Goal: Check status: Check status

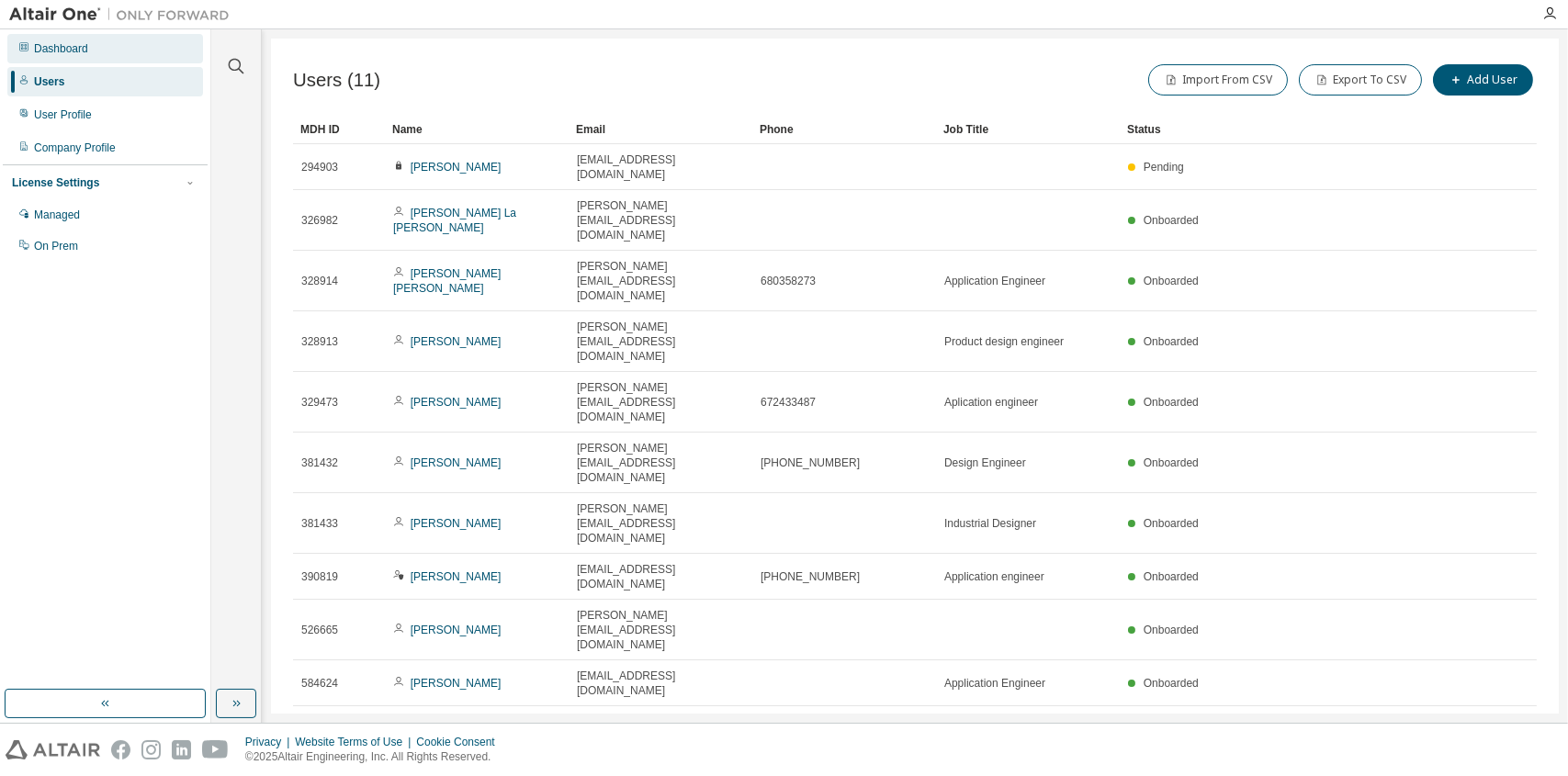
click at [53, 58] on div "Dashboard" at bounding box center [106, 48] width 196 height 29
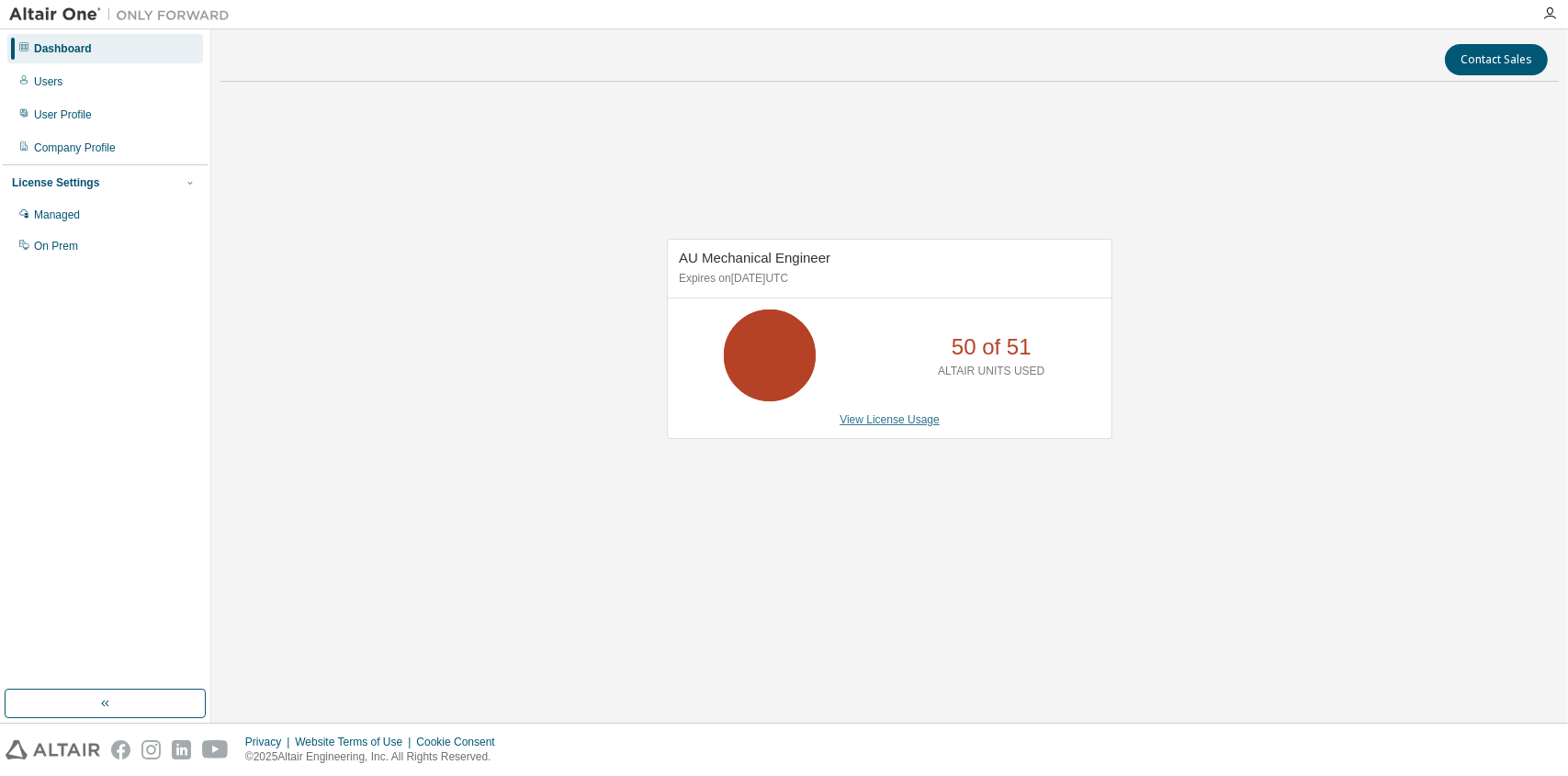
click at [917, 421] on link "View License Usage" at bounding box center [889, 420] width 100 height 13
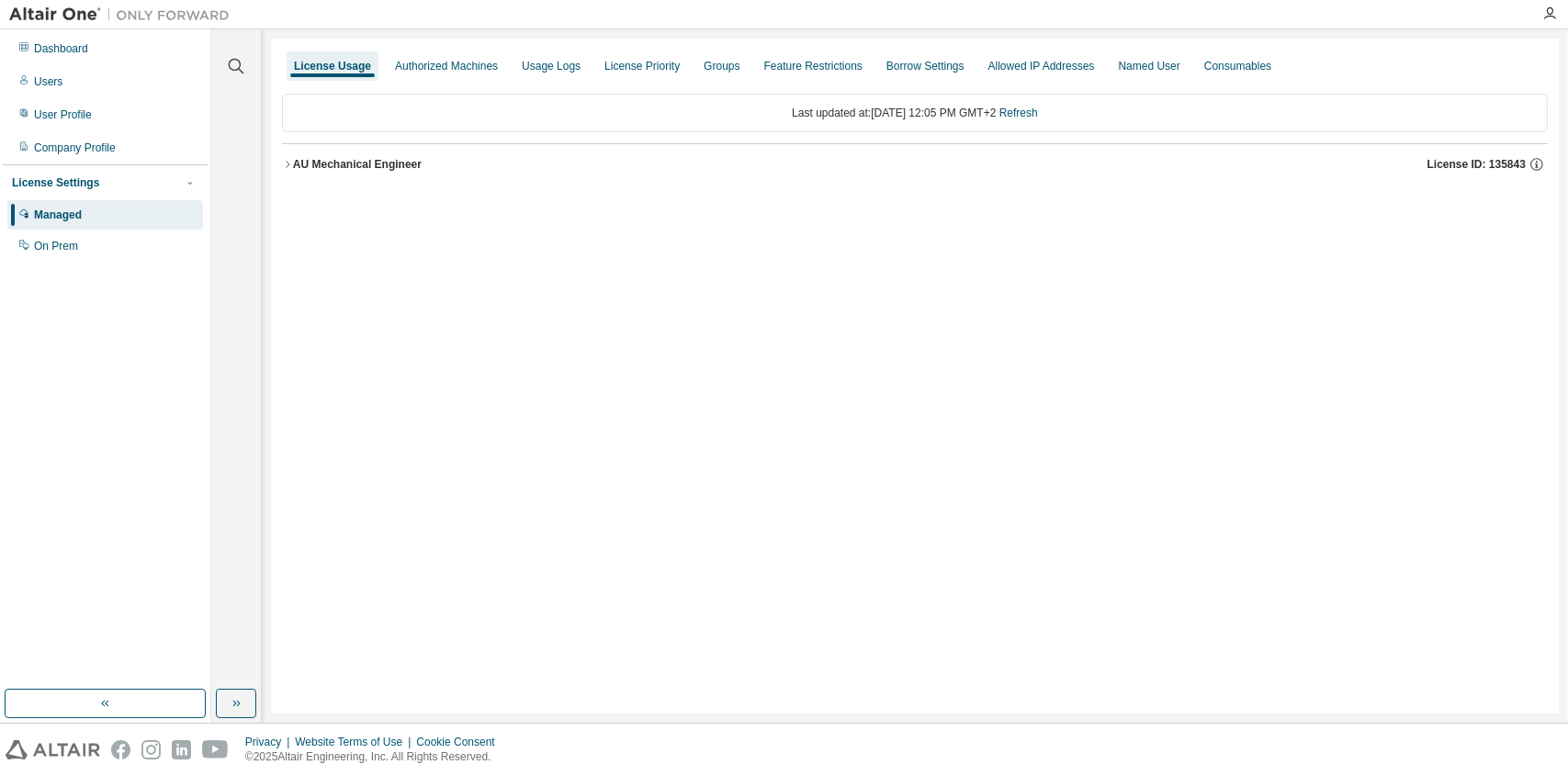
click at [353, 162] on div "AU Mechanical Engineer" at bounding box center [357, 164] width 128 height 14
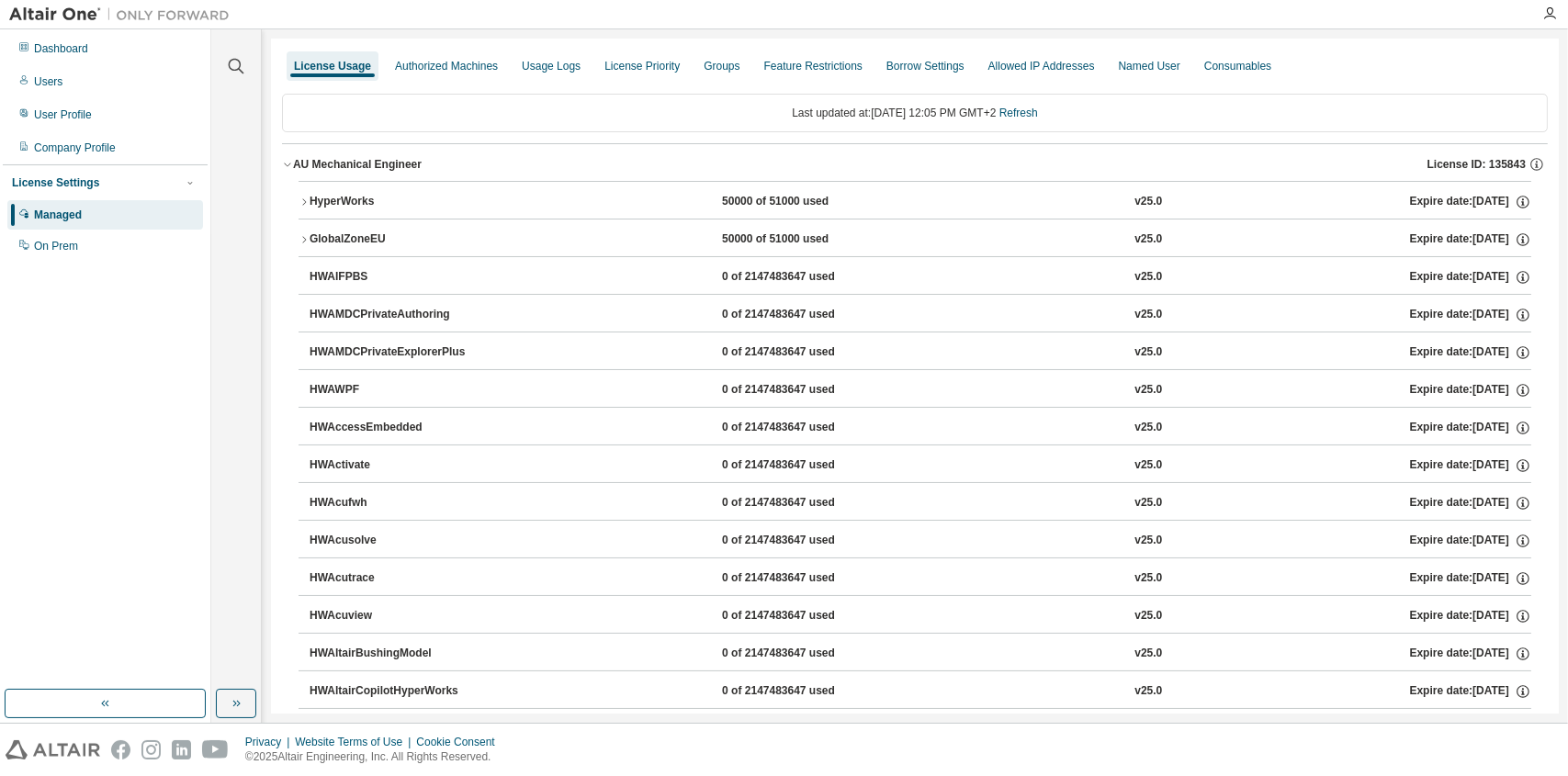
click at [411, 195] on div "HyperWorks" at bounding box center [393, 202] width 165 height 16
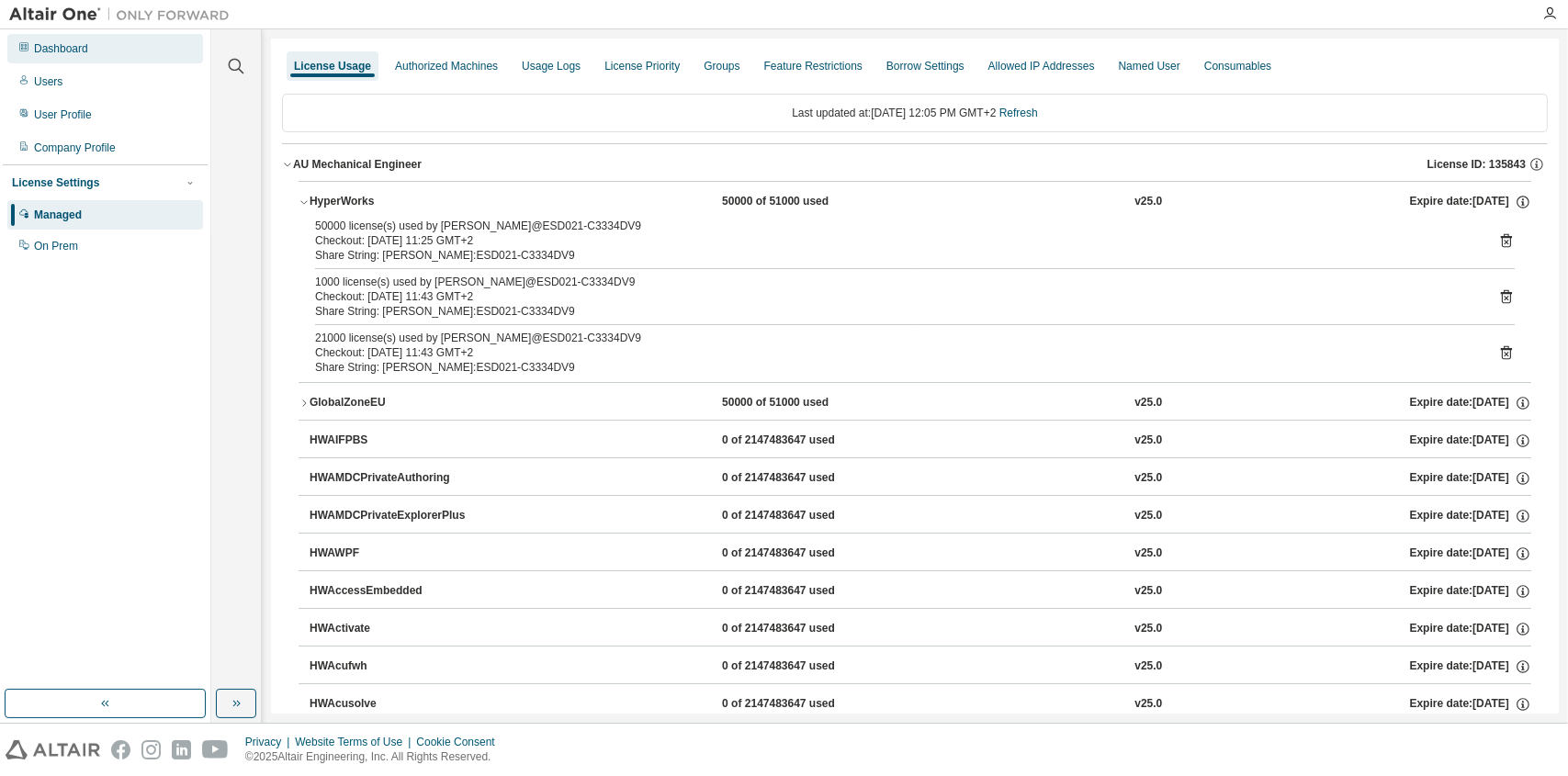
click at [98, 54] on div "Dashboard" at bounding box center [106, 48] width 196 height 29
